Goal: Task Accomplishment & Management: Use online tool/utility

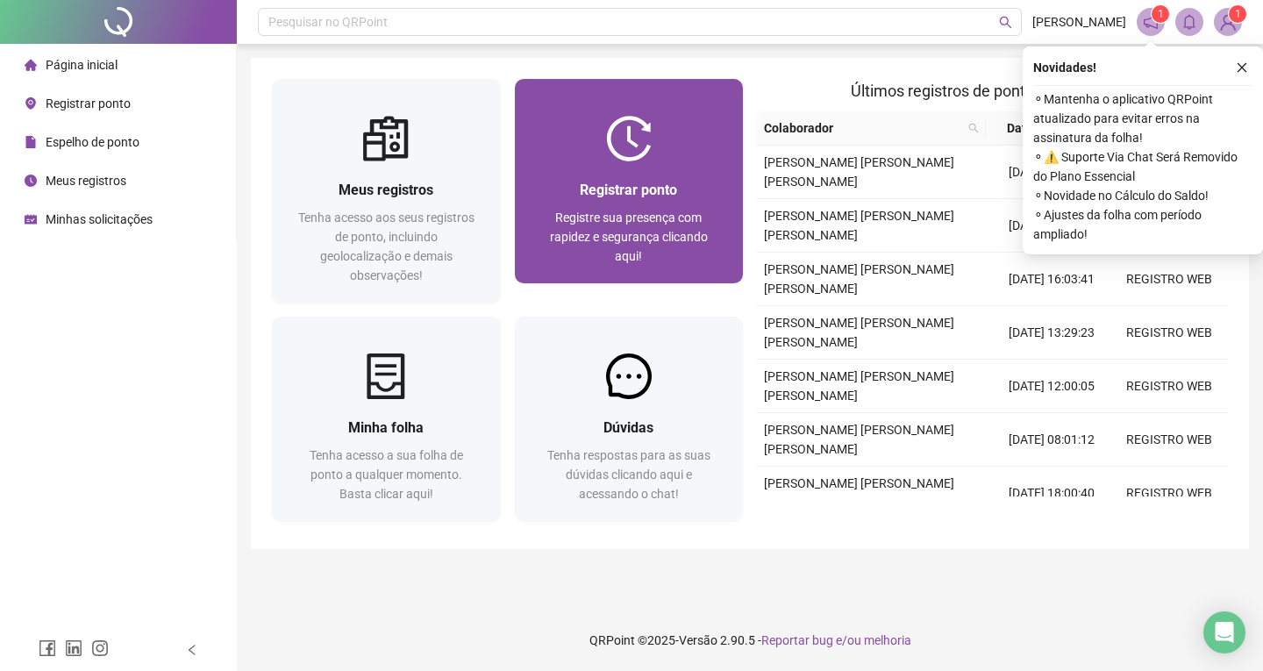
click at [647, 187] on span "Registrar ponto" at bounding box center [628, 190] width 97 height 17
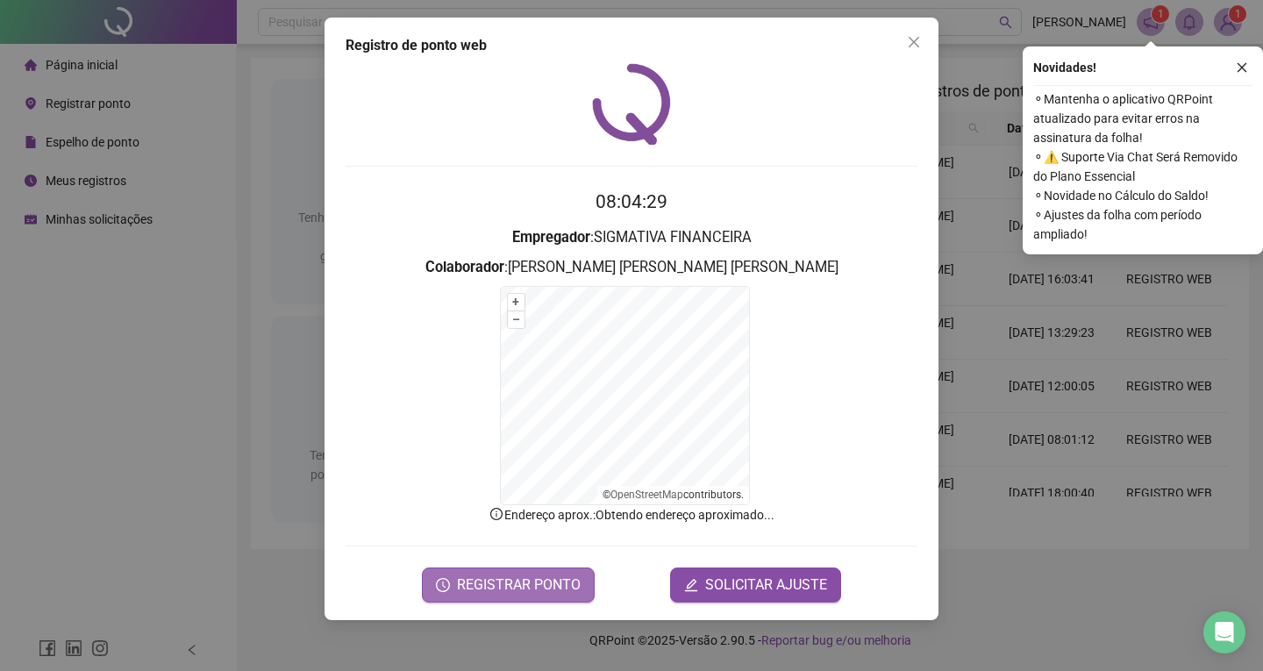
click at [521, 582] on span "REGISTRAR PONTO" at bounding box center [519, 585] width 124 height 21
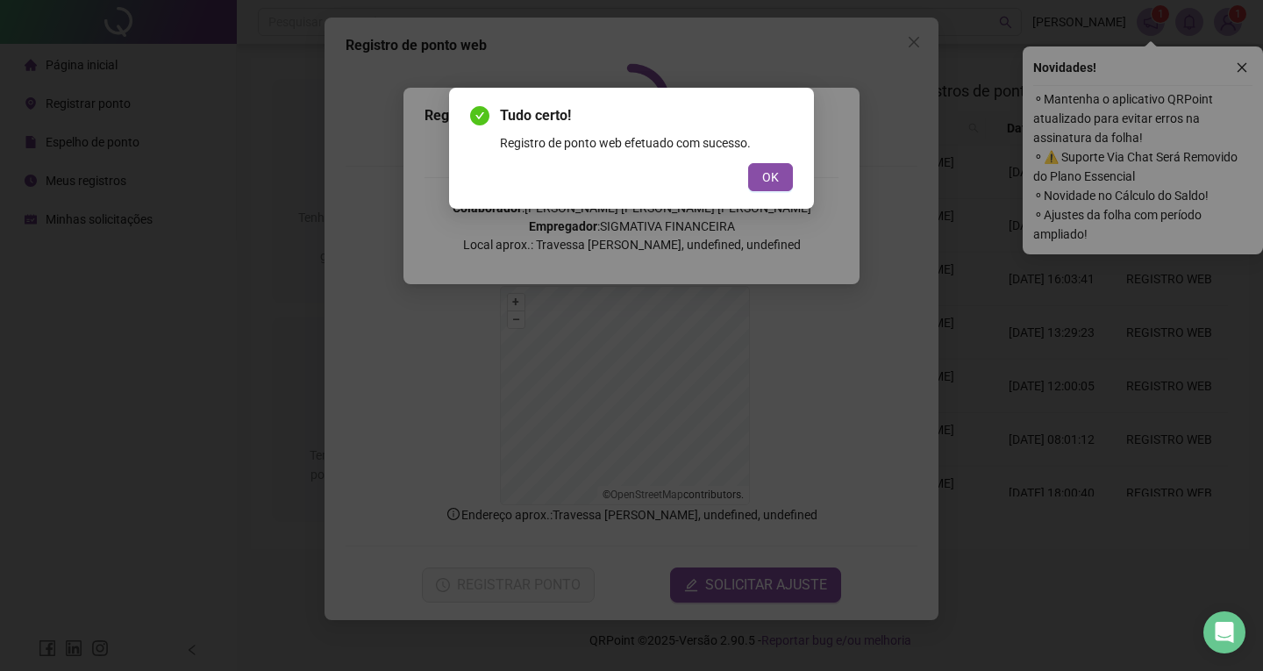
click at [774, 184] on span "OK" at bounding box center [770, 177] width 17 height 19
